Goal: Task Accomplishment & Management: Manage account settings

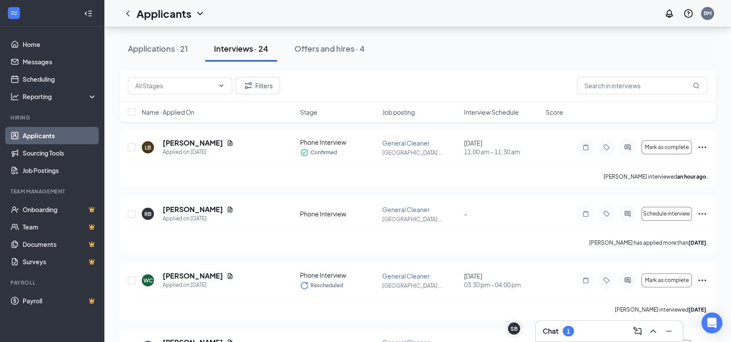
scroll to position [572, 0]
click at [190, 83] on input "text" at bounding box center [174, 86] width 79 height 10
click at [190, 108] on div "Phone Interview (24)" at bounding box center [163, 106] width 57 height 10
type input "Phone Interview (24)"
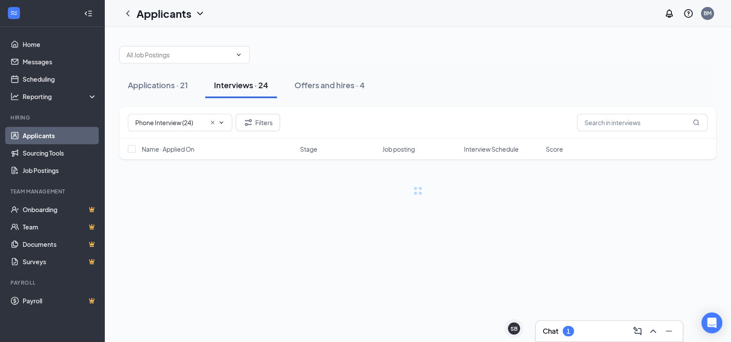
scroll to position [0, 0]
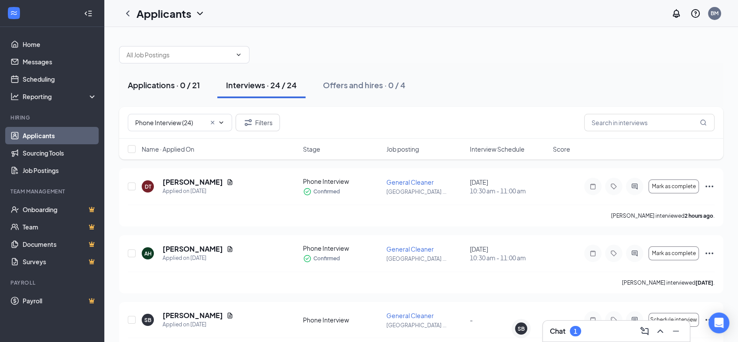
click at [169, 86] on div "Applications · 0 / 21" at bounding box center [164, 85] width 72 height 11
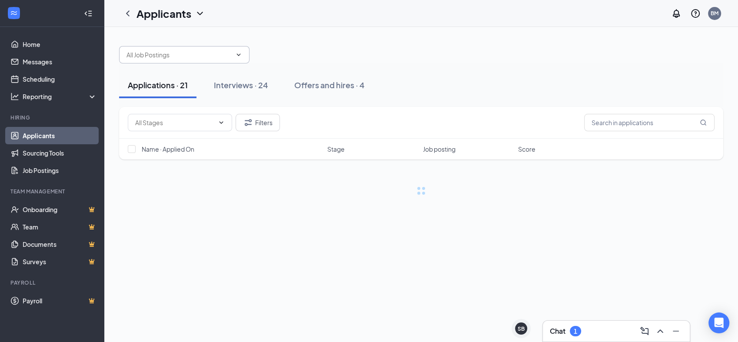
click at [183, 58] on input "text" at bounding box center [178, 55] width 105 height 10
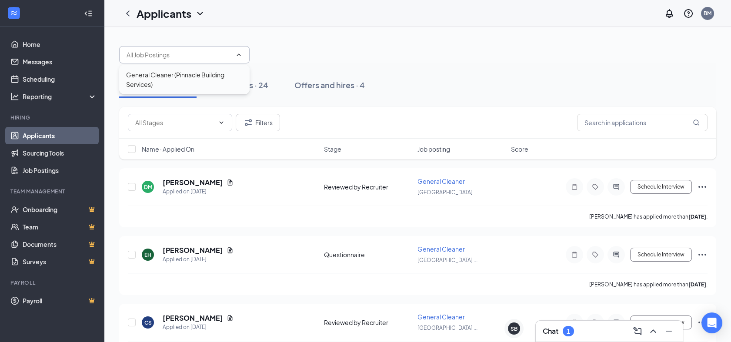
click at [173, 82] on div "General Cleaner (Pinnacle Building Services)" at bounding box center [184, 79] width 116 height 19
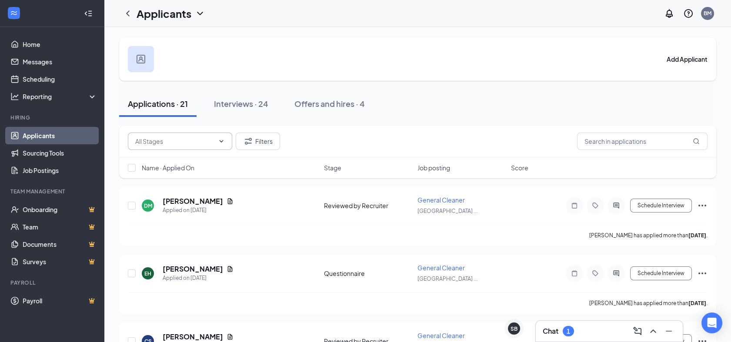
click at [182, 143] on input "text" at bounding box center [174, 141] width 79 height 10
click at [177, 170] on div "Reviewed by Recruiter (4)" at bounding box center [164, 165] width 72 height 10
type input "Reviewed by Recruiter (4)"
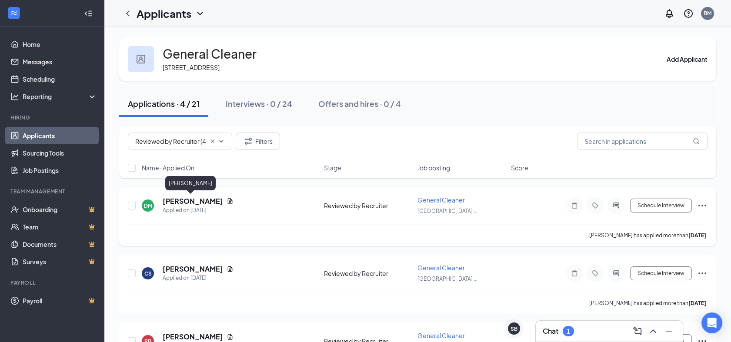
click at [179, 202] on h5 "[PERSON_NAME]" at bounding box center [193, 201] width 60 height 10
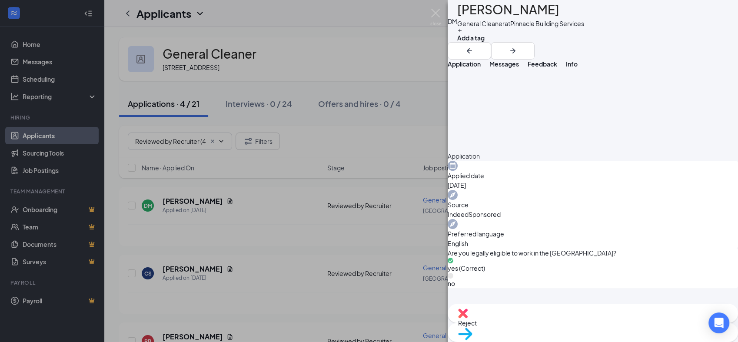
scroll to position [243, 0]
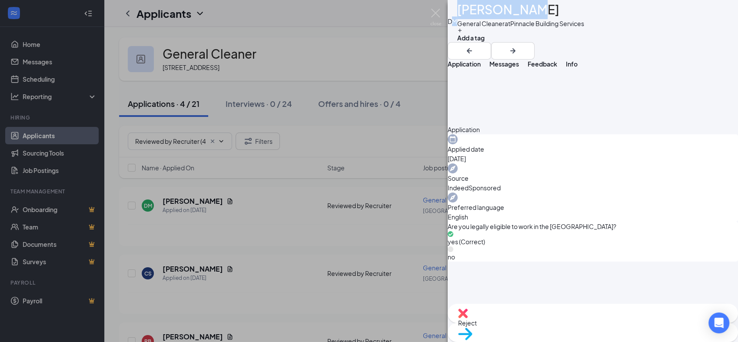
drag, startPoint x: 542, startPoint y: 13, endPoint x: 462, endPoint y: 17, distance: 79.2
click at [462, 17] on div "[PERSON_NAME] General Cleaner at Pinnacle Building Services Add a tag" at bounding box center [593, 21] width 290 height 42
drag, startPoint x: 462, startPoint y: 17, endPoint x: 549, endPoint y: 10, distance: 86.7
click at [563, 10] on div "[PERSON_NAME]" at bounding box center [520, 9] width 127 height 19
click at [525, 12] on h1 "[PERSON_NAME]" at bounding box center [508, 9] width 102 height 19
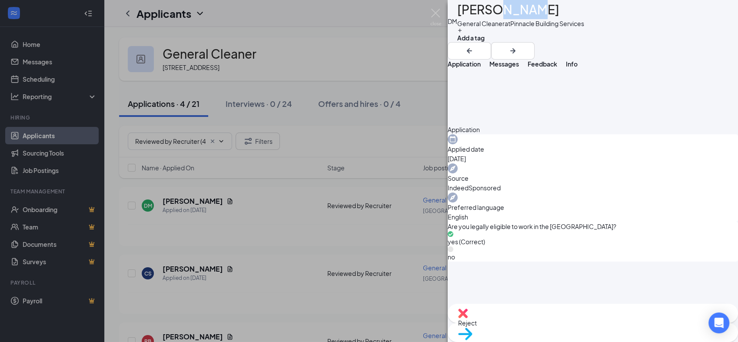
click at [525, 12] on h1 "[PERSON_NAME]" at bounding box center [508, 9] width 102 height 19
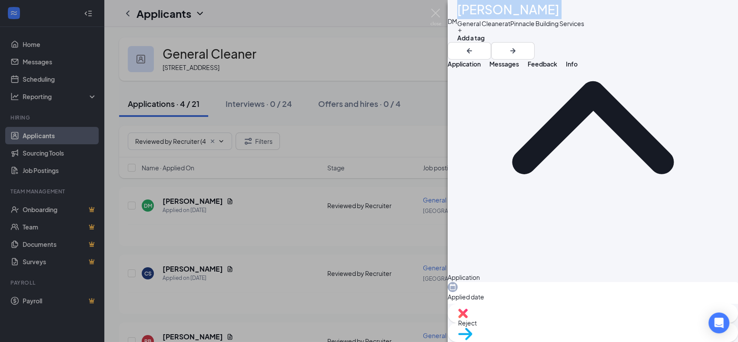
scroll to position [0, 0]
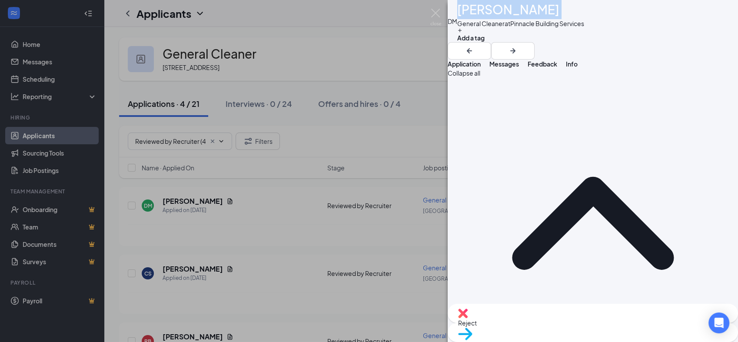
click at [557, 68] on button "Feedback" at bounding box center [543, 64] width 30 height 9
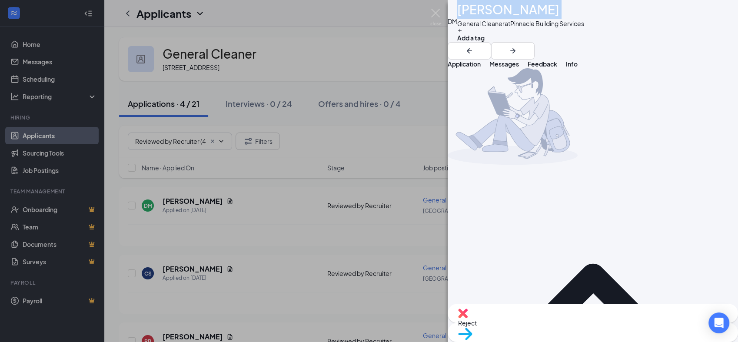
click at [578, 68] on button "Info" at bounding box center [572, 64] width 12 height 9
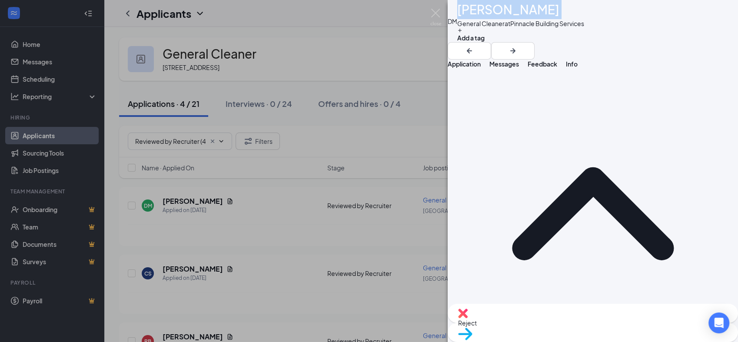
click at [519, 68] on button "Messages" at bounding box center [504, 64] width 30 height 9
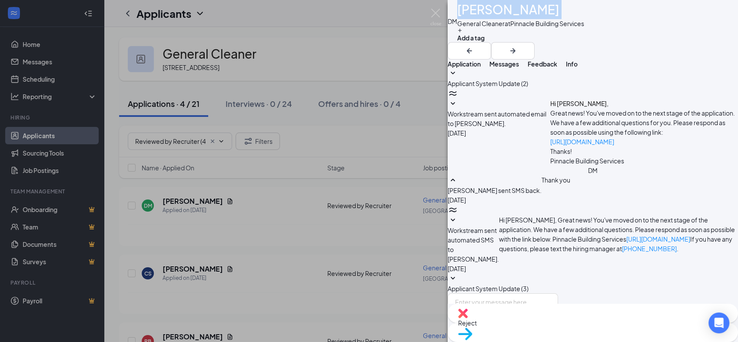
click at [481, 68] on button "Application" at bounding box center [464, 64] width 33 height 9
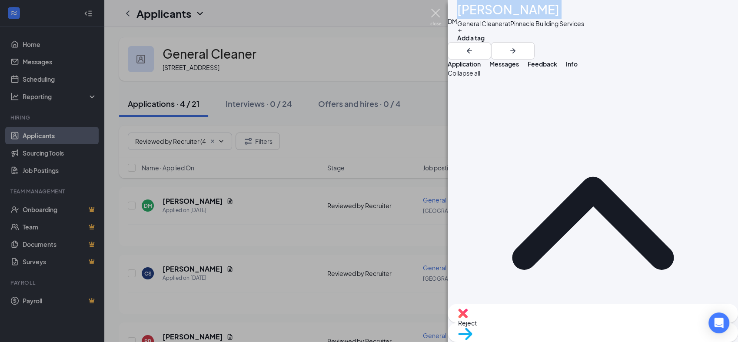
click at [435, 13] on img at bounding box center [435, 17] width 11 height 17
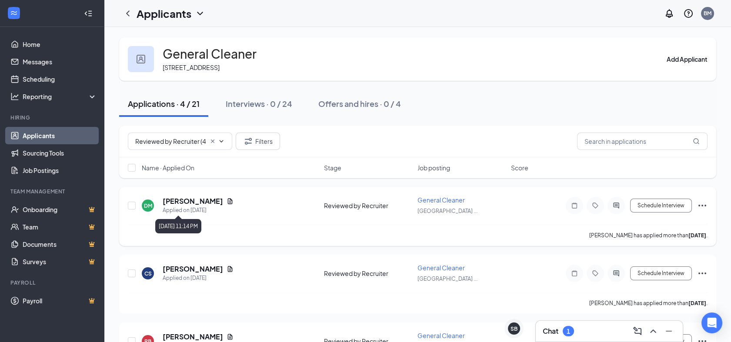
click at [184, 207] on div "Applied on [DATE]" at bounding box center [198, 210] width 71 height 9
click at [185, 199] on h5 "[PERSON_NAME]" at bounding box center [193, 201] width 60 height 10
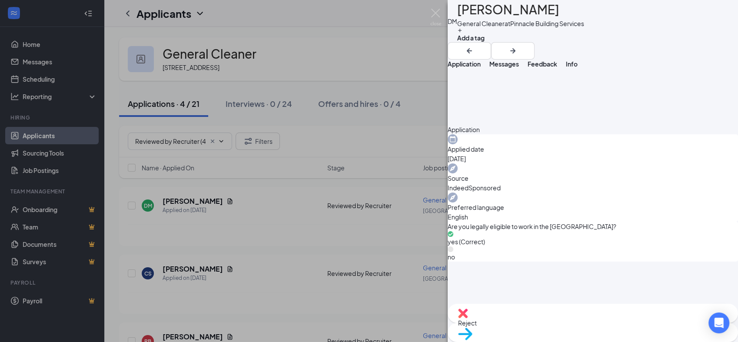
click at [542, 321] on div "Reject" at bounding box center [593, 313] width 290 height 19
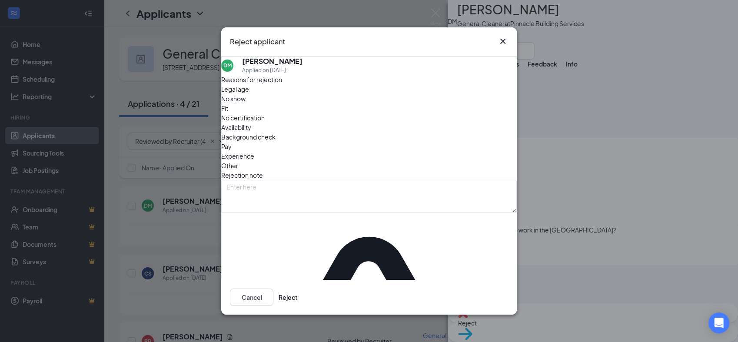
click at [238, 161] on span "Other" at bounding box center [229, 166] width 17 height 10
click at [228, 113] on span "Fit" at bounding box center [224, 108] width 7 height 10
drag, startPoint x: 385, startPoint y: 138, endPoint x: 496, endPoint y: 210, distance: 132.6
click at [238, 161] on span "Other" at bounding box center [229, 166] width 17 height 10
click at [298, 294] on button "Reject" at bounding box center [288, 297] width 19 height 17
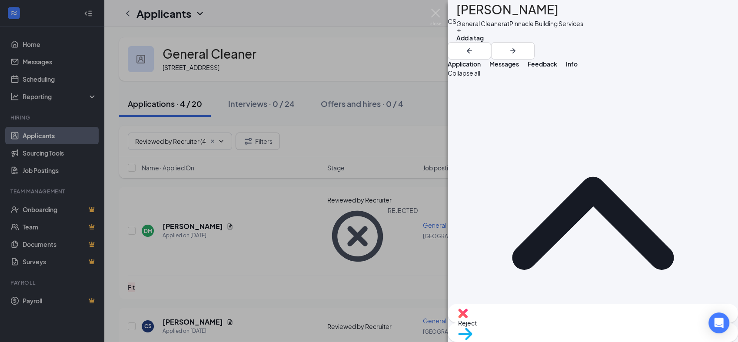
click at [532, 10] on h1 "[PERSON_NAME]" at bounding box center [507, 9] width 102 height 19
copy h1 "[PERSON_NAME]"
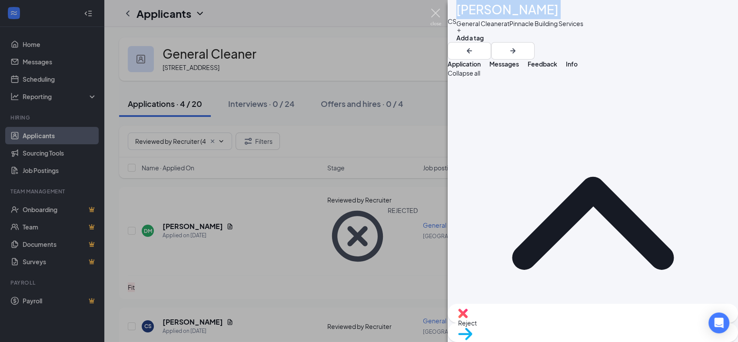
click at [438, 13] on img at bounding box center [435, 17] width 11 height 17
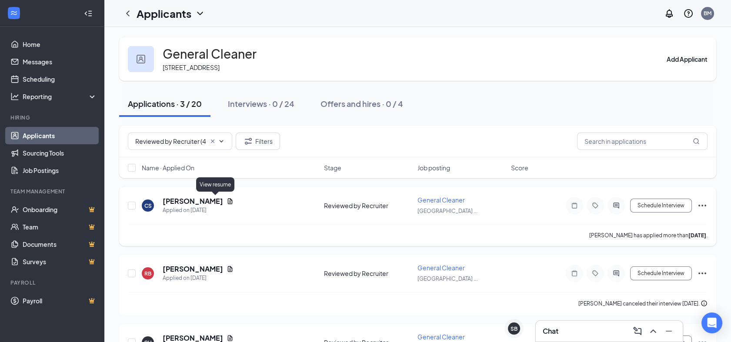
click at [226, 203] on icon "Document" at bounding box center [229, 201] width 7 height 7
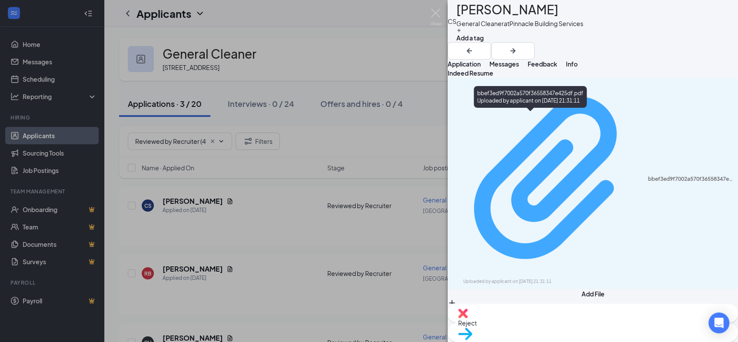
click at [594, 278] on div "Uploaded by applicant on [DATE] 21:31:11" at bounding box center [528, 281] width 130 height 7
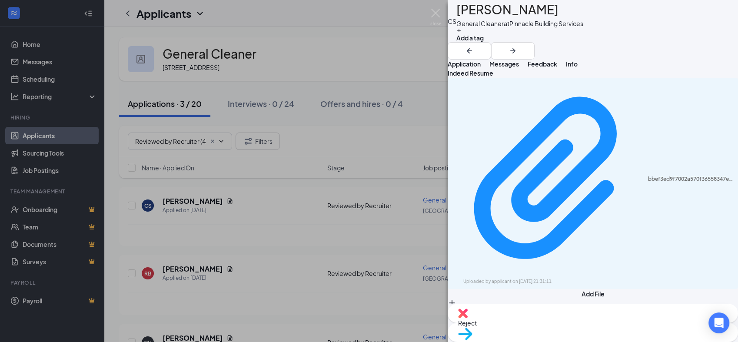
click at [554, 326] on span "Reject" at bounding box center [592, 323] width 269 height 10
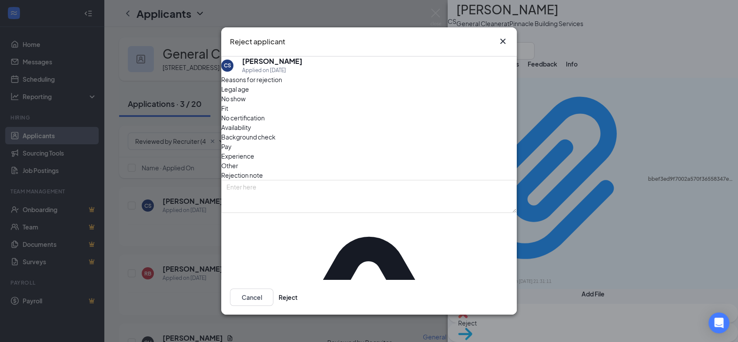
click at [254, 151] on span "Experience" at bounding box center [237, 156] width 33 height 10
click at [298, 290] on button "Reject" at bounding box center [288, 297] width 19 height 17
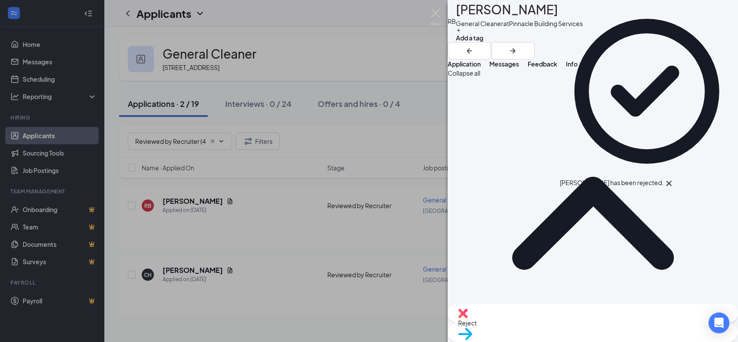
click at [445, 11] on div "RB [PERSON_NAME] General Cleaner at Pinnacle Building Services Add a tag Applic…" at bounding box center [369, 171] width 738 height 342
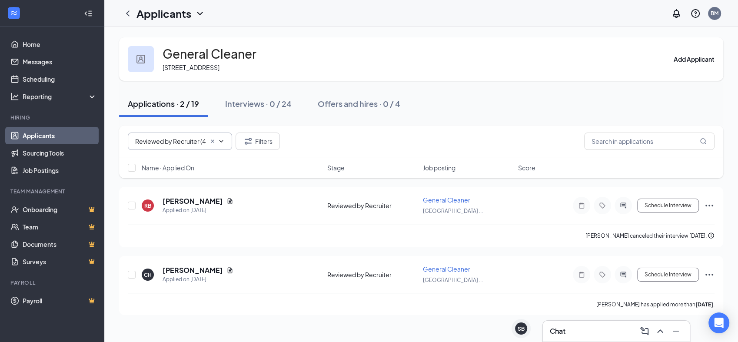
click at [214, 140] on icon "Cross" at bounding box center [212, 141] width 7 height 7
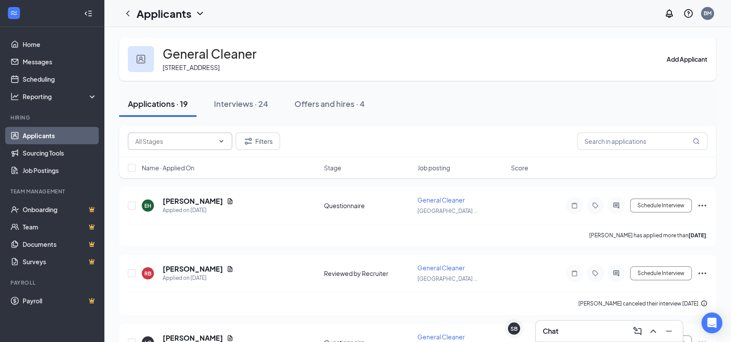
click at [222, 140] on icon "ChevronDown" at bounding box center [221, 141] width 7 height 7
drag, startPoint x: 179, startPoint y: 160, endPoint x: 183, endPoint y: 161, distance: 4.9
click at [180, 160] on div "Questionnaire (17)" at bounding box center [154, 156] width 52 height 10
type input "Questionnaire (17)"
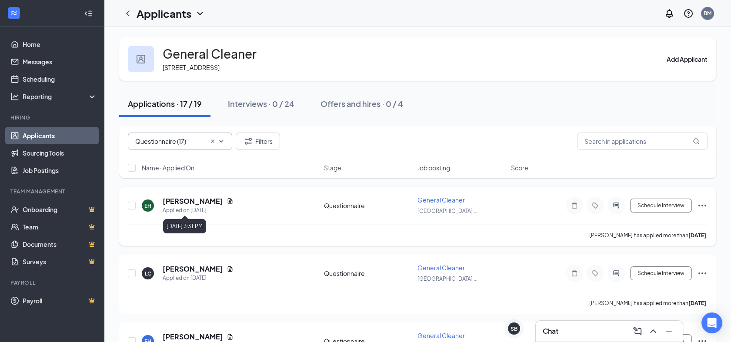
click at [198, 206] on div "Applied on [DATE]" at bounding box center [198, 210] width 71 height 9
click at [209, 199] on h5 "[PERSON_NAME]" at bounding box center [193, 201] width 60 height 10
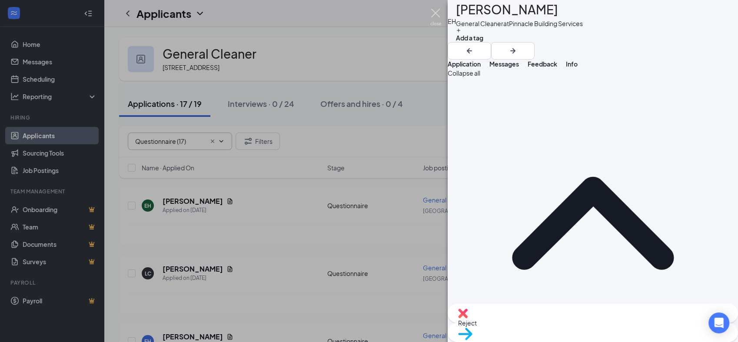
click at [436, 17] on img at bounding box center [435, 17] width 11 height 17
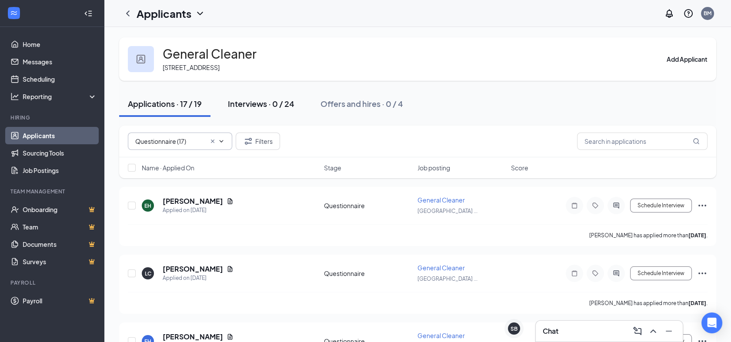
click at [256, 107] on div "Interviews · 0 / 24" at bounding box center [261, 103] width 66 height 11
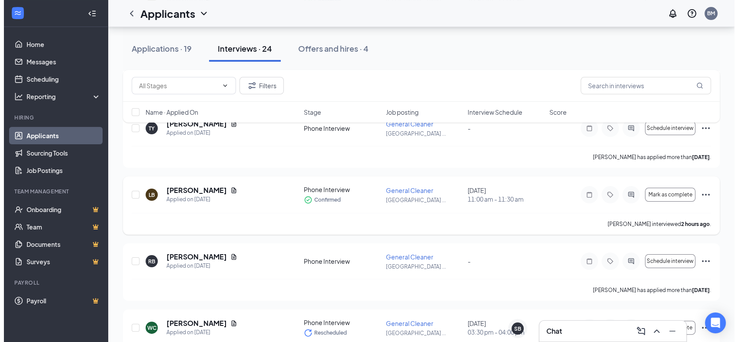
scroll to position [539, 0]
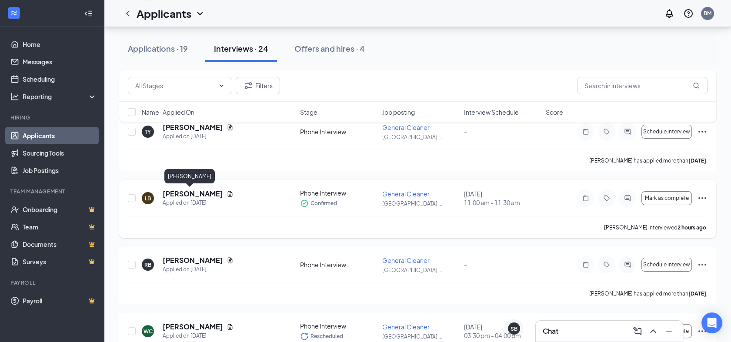
click at [177, 197] on h5 "[PERSON_NAME]" at bounding box center [193, 194] width 60 height 10
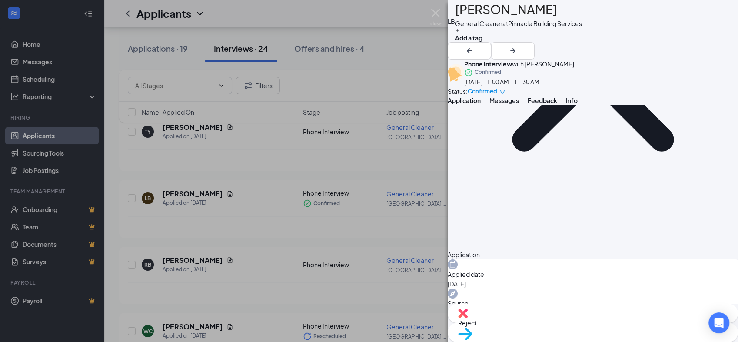
scroll to position [287, 0]
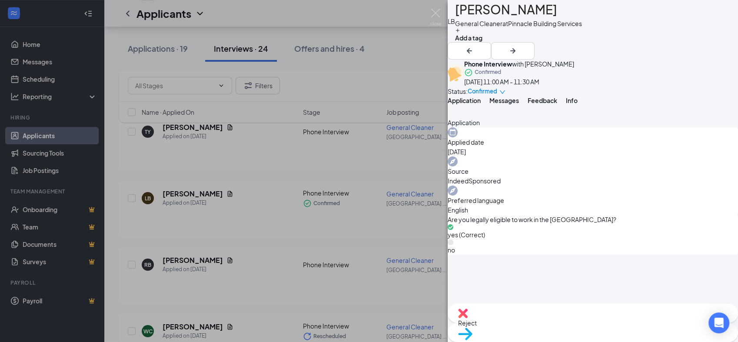
click at [472, 328] on img at bounding box center [465, 334] width 14 height 13
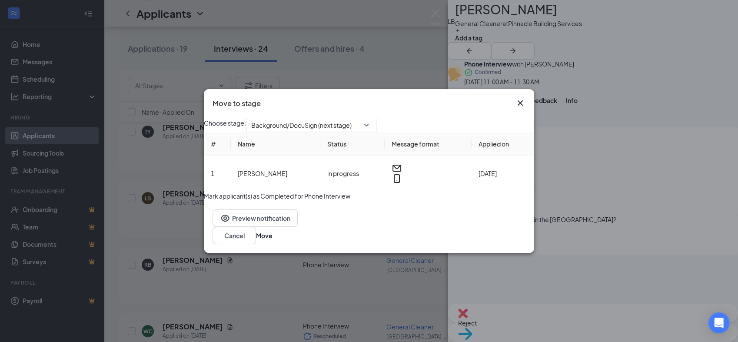
scroll to position [284, 0]
click at [522, 100] on icon "Cross" at bounding box center [520, 102] width 5 height 5
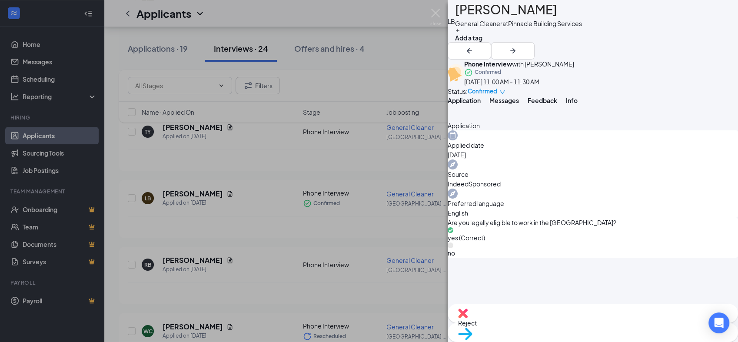
click at [537, 320] on div "Reject" at bounding box center [593, 313] width 290 height 19
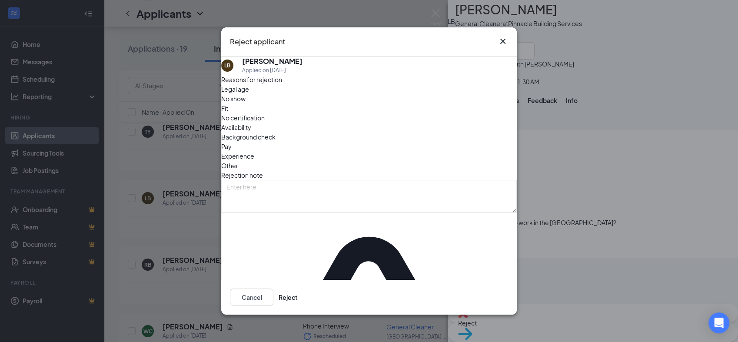
click at [246, 103] on span "No show" at bounding box center [233, 99] width 24 height 10
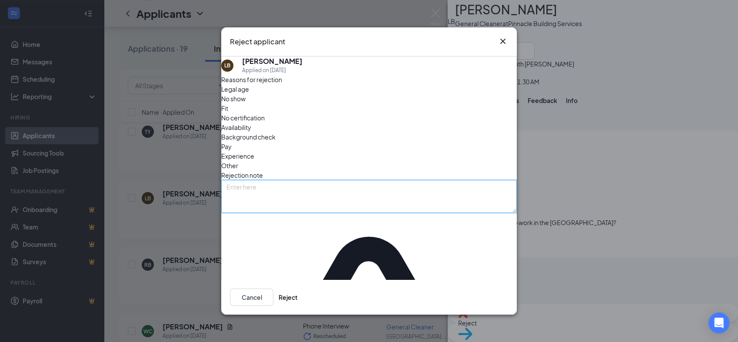
click at [306, 191] on textarea at bounding box center [369, 196] width 296 height 33
type textarea "Phone went to voicemail when I called for scheduled phone interview."
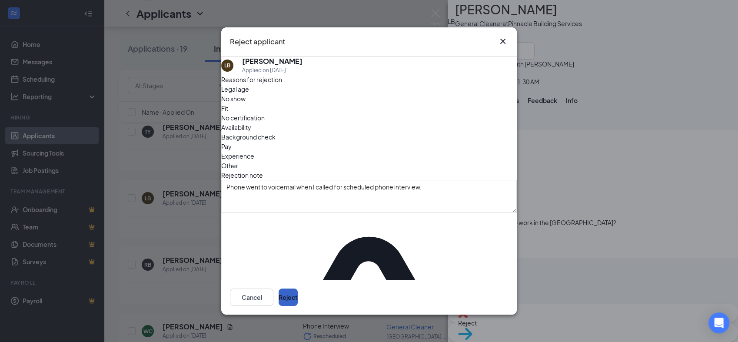
click at [298, 291] on button "Reject" at bounding box center [288, 297] width 19 height 17
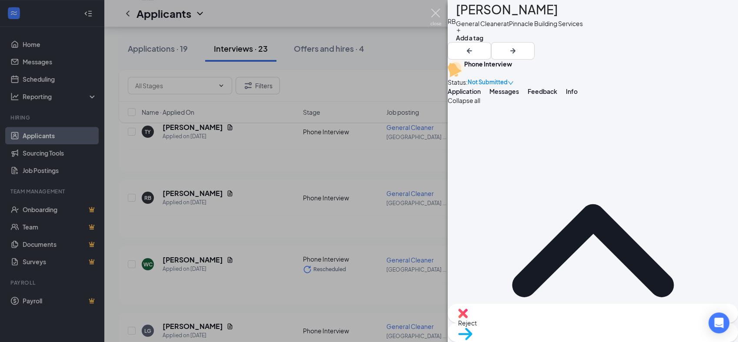
click at [439, 13] on img at bounding box center [435, 17] width 11 height 17
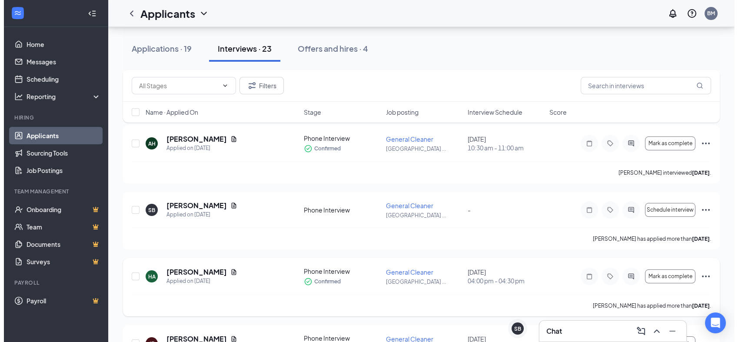
scroll to position [132, 0]
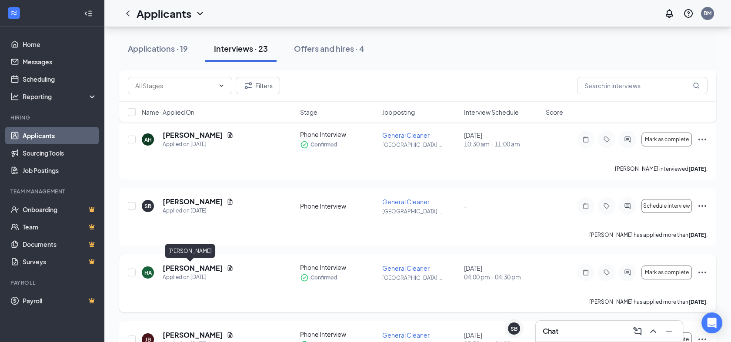
click at [187, 269] on h5 "[PERSON_NAME]" at bounding box center [193, 268] width 60 height 10
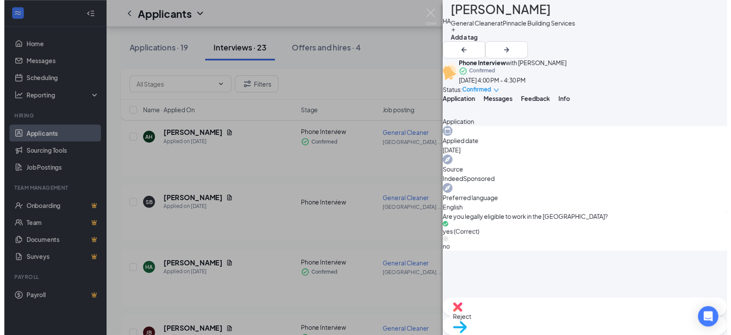
scroll to position [287, 0]
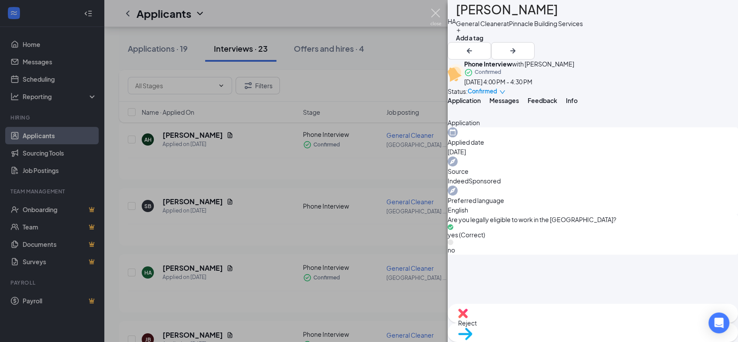
click at [435, 23] on img at bounding box center [435, 17] width 11 height 17
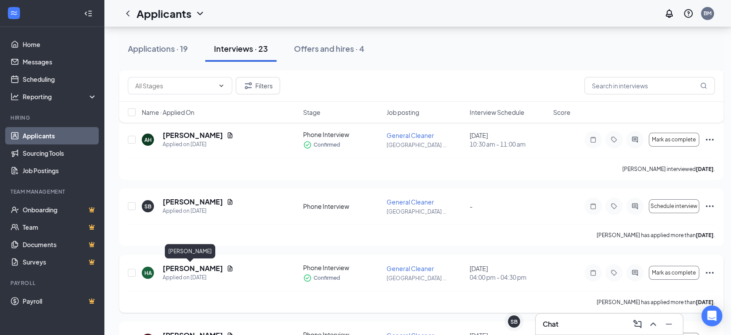
click at [199, 267] on h5 "[PERSON_NAME]" at bounding box center [193, 268] width 60 height 10
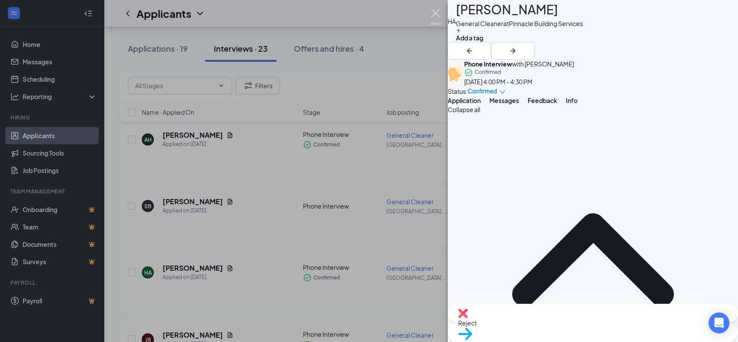
click at [431, 14] on img at bounding box center [435, 17] width 11 height 17
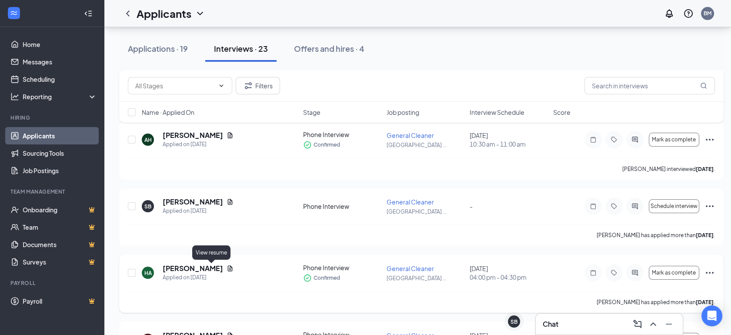
click at [226, 270] on icon "Document" at bounding box center [229, 268] width 7 height 7
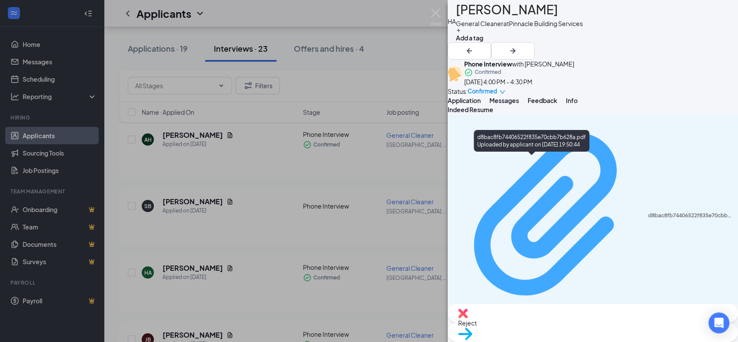
click at [529, 315] on div "Uploaded by applicant on [DATE] 19:50:44" at bounding box center [528, 318] width 130 height 7
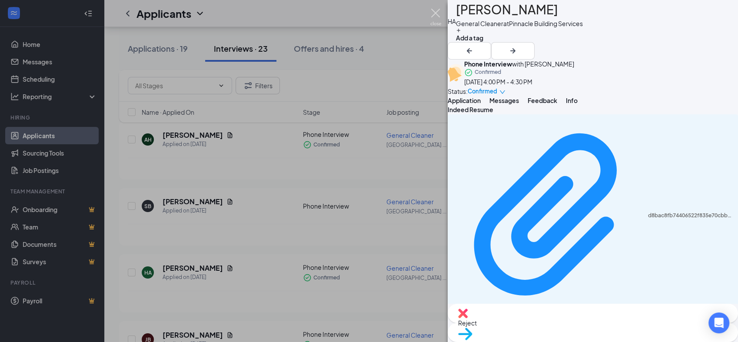
click at [440, 13] on img at bounding box center [435, 17] width 11 height 17
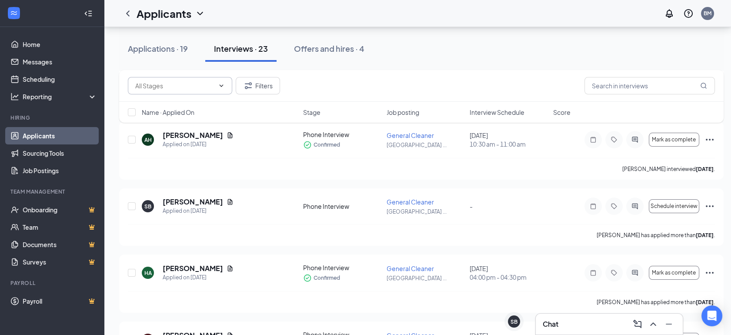
click at [174, 83] on input "text" at bounding box center [174, 86] width 79 height 10
click at [154, 49] on div "Applications · 19" at bounding box center [158, 48] width 60 height 11
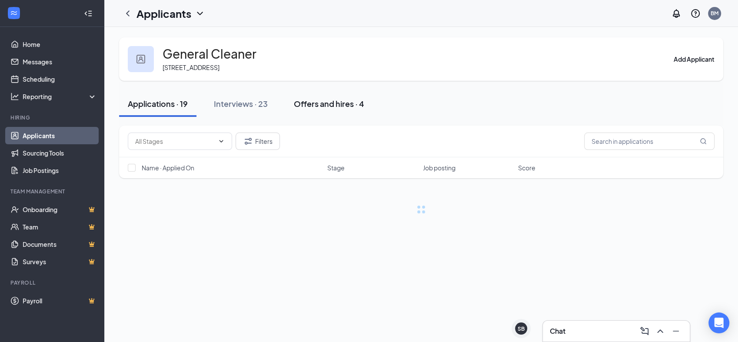
click at [338, 100] on div "Offers and hires · 4" at bounding box center [329, 103] width 70 height 11
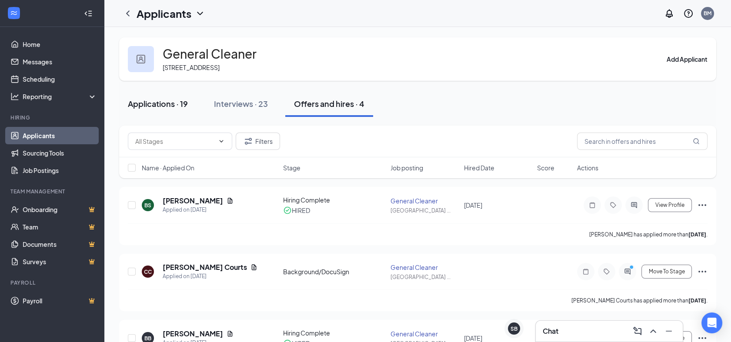
click at [168, 109] on button "Applications · 19" at bounding box center [157, 104] width 77 height 26
